Goal: Transaction & Acquisition: Subscribe to service/newsletter

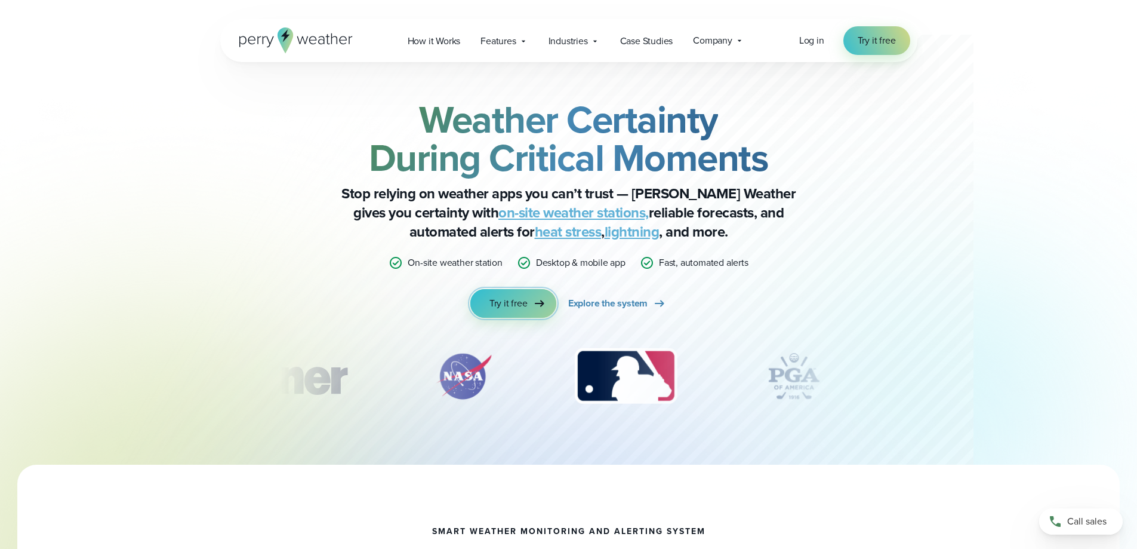
click at [527, 306] on span "Try it free" at bounding box center [509, 303] width 38 height 14
